Goal: Find specific page/section: Find specific page/section

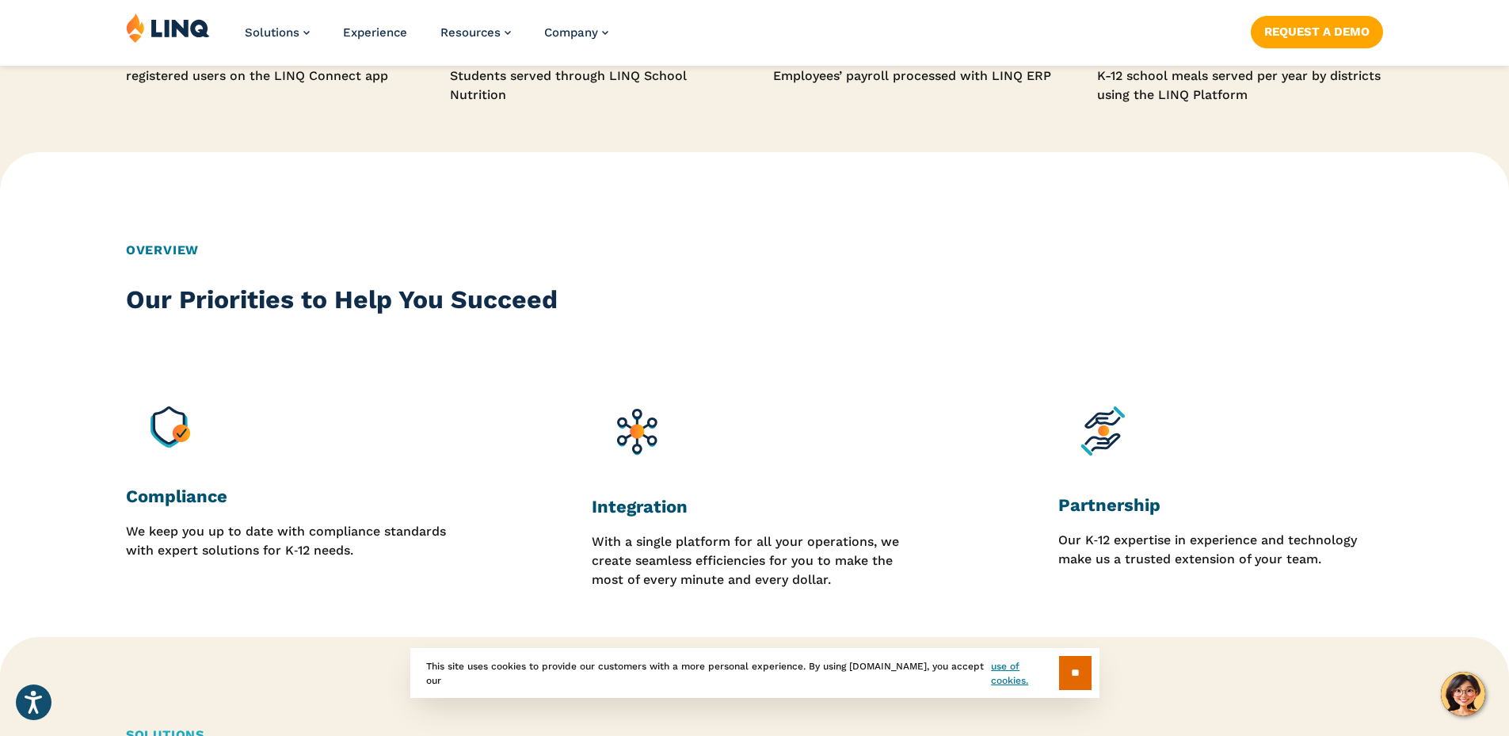
scroll to position [1663, 0]
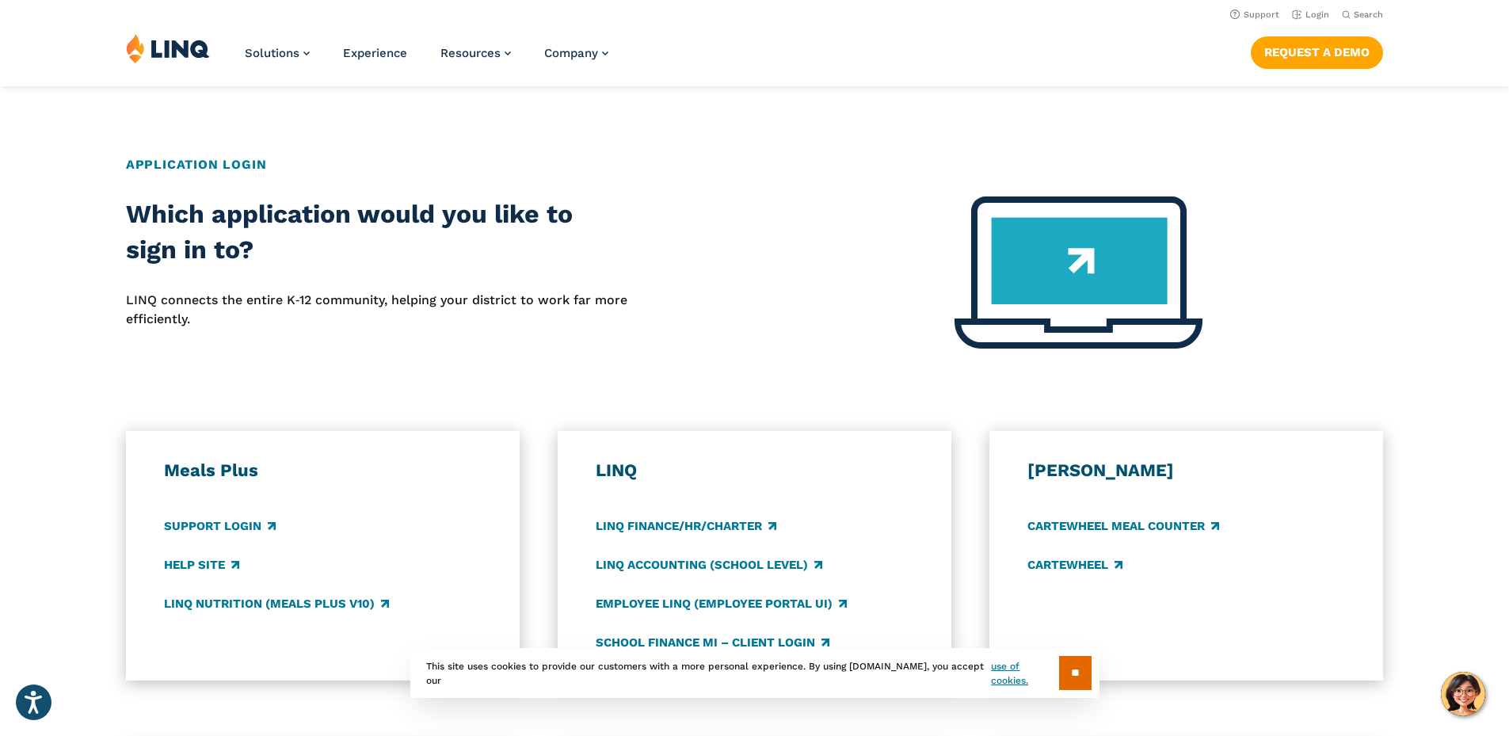
scroll to position [396, 0]
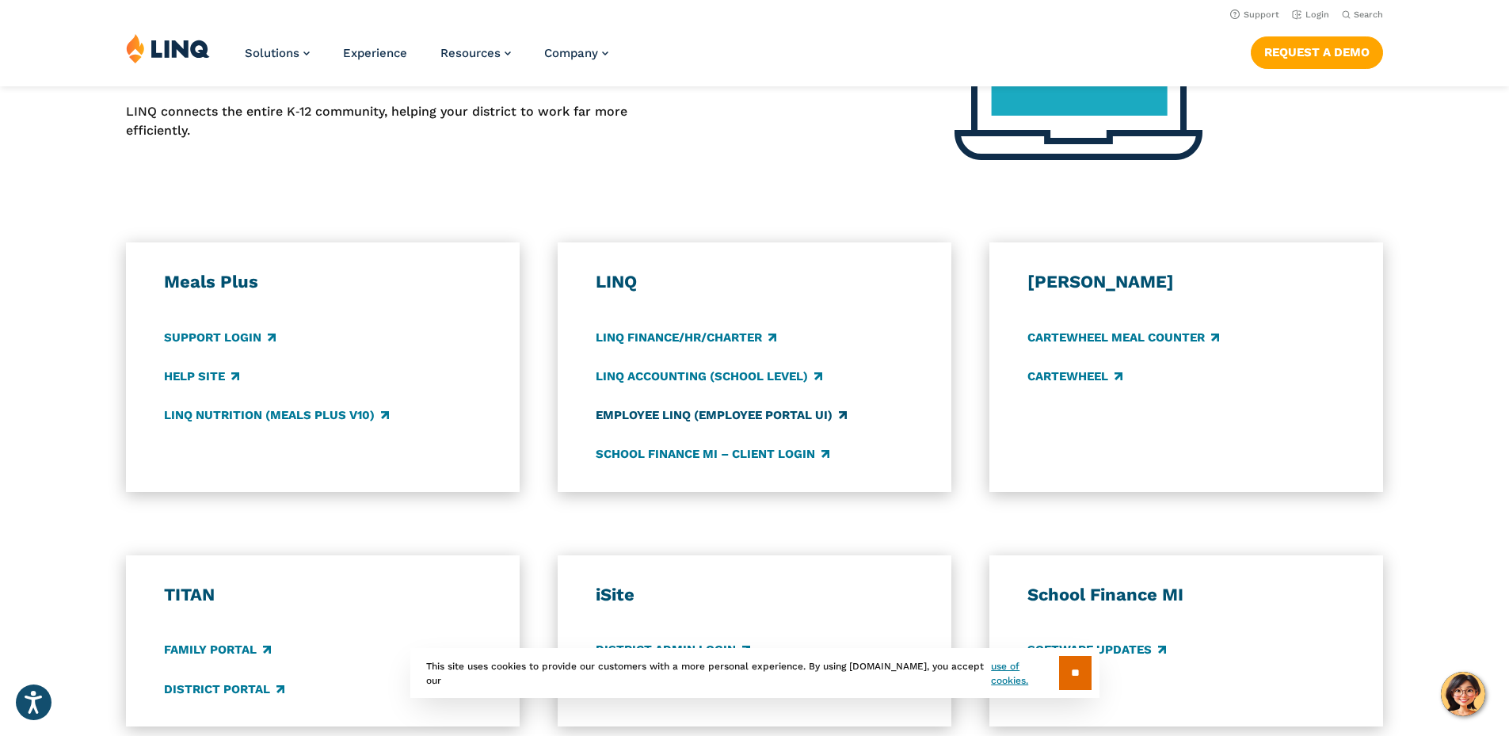
scroll to position [634, 0]
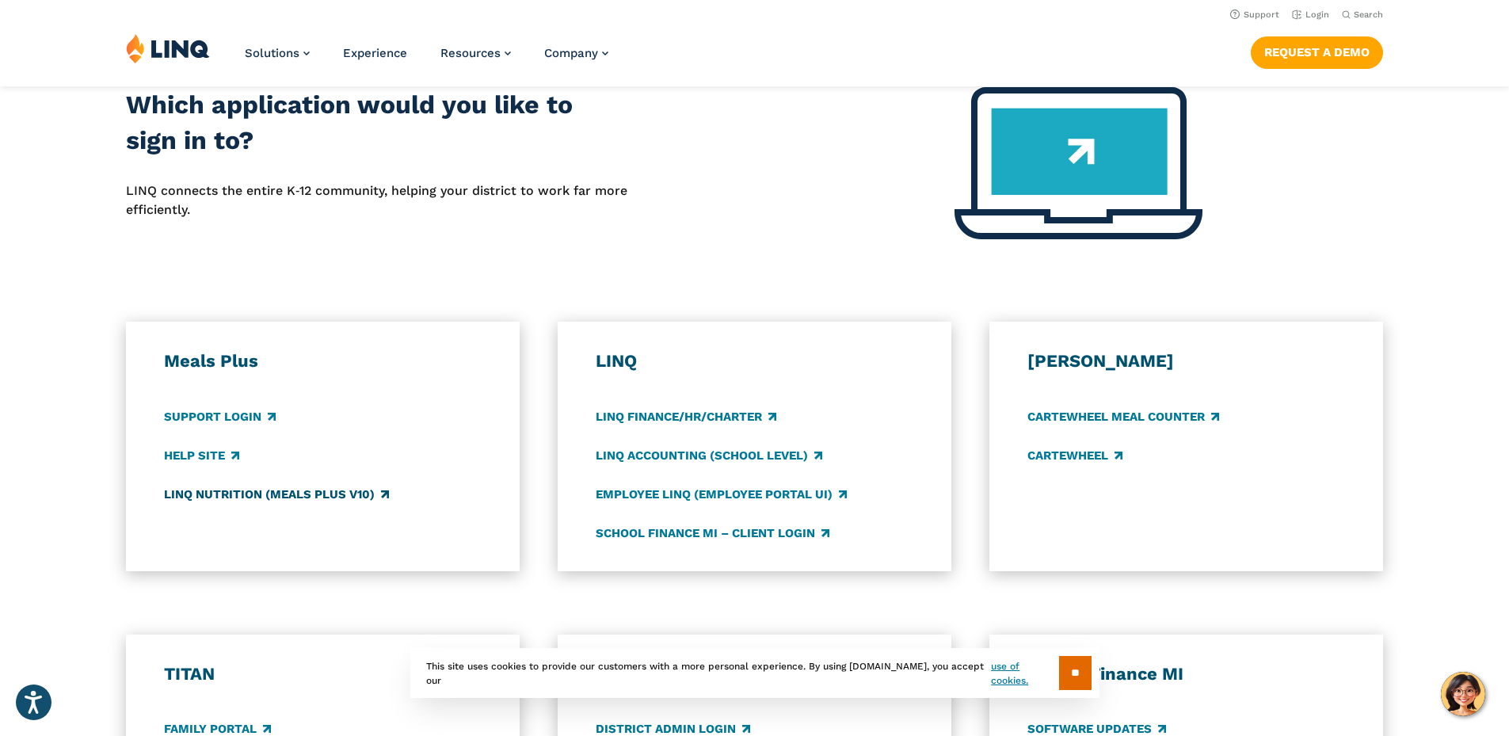
click at [307, 494] on link "LINQ Nutrition (Meals Plus v10)" at bounding box center [276, 493] width 225 height 17
